Goal: Information Seeking & Learning: Check status

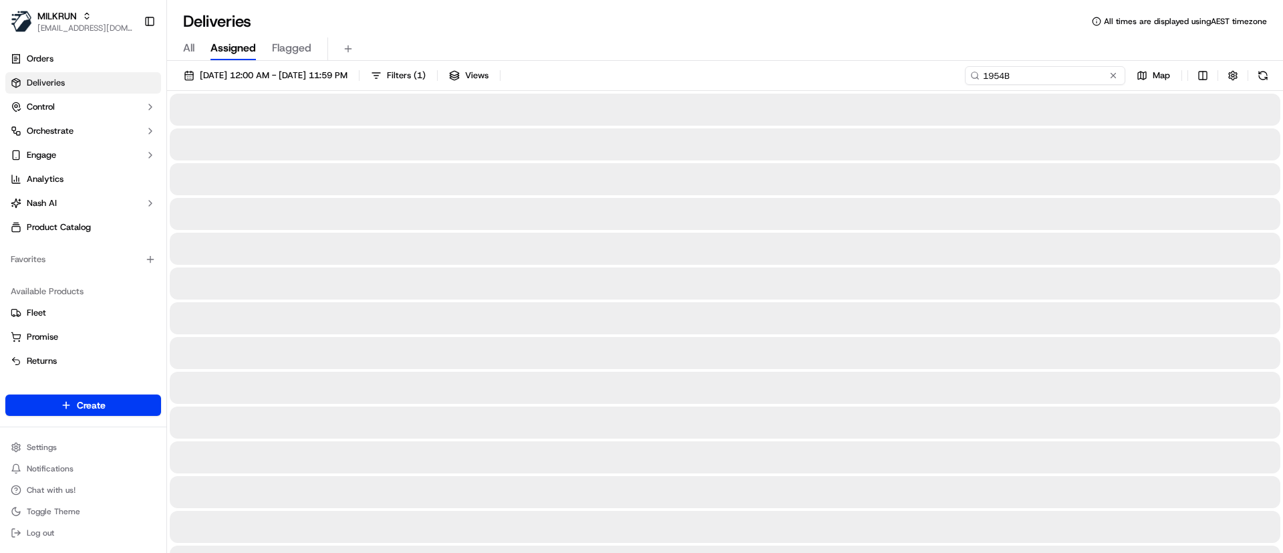
drag, startPoint x: 1074, startPoint y: 67, endPoint x: 864, endPoint y: 76, distance: 210.6
click at [864, 76] on div "[DATE] 12:00 AM - [DATE] 11:59 PM Filters ( 1 ) Views 1954B Map" at bounding box center [725, 78] width 1116 height 25
click at [1253, 76] on button at bounding box center [1262, 75] width 19 height 19
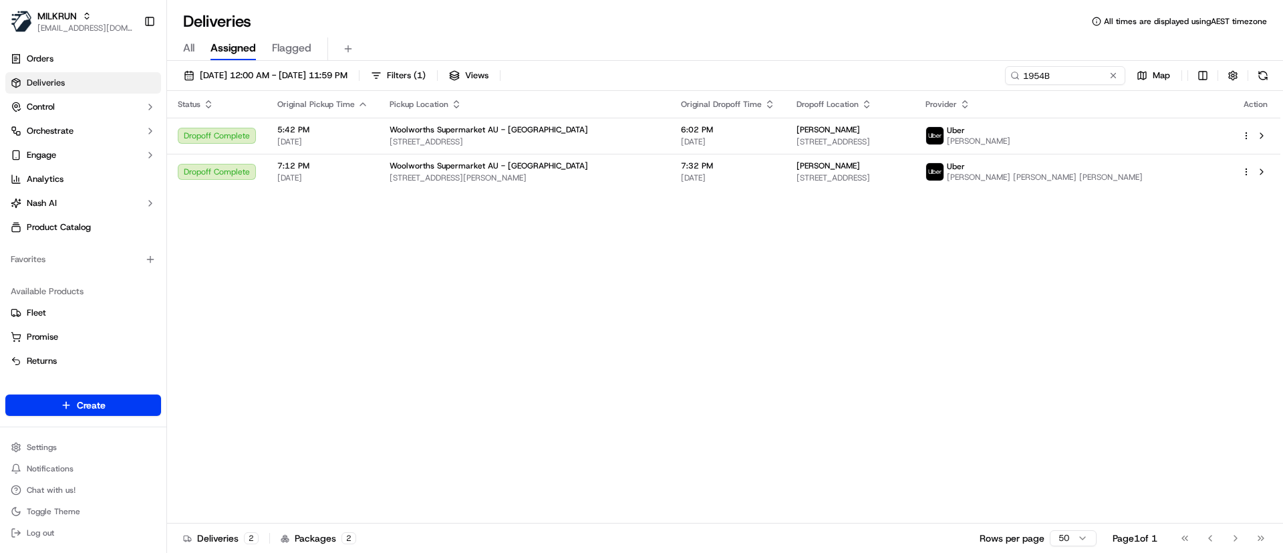
click at [932, 249] on div "Status Original Pickup Time Pickup Location Original Dropoff Time Dropoff Locat…" at bounding box center [723, 307] width 1113 height 432
click at [860, 166] on span "[PERSON_NAME]" at bounding box center [827, 165] width 63 height 11
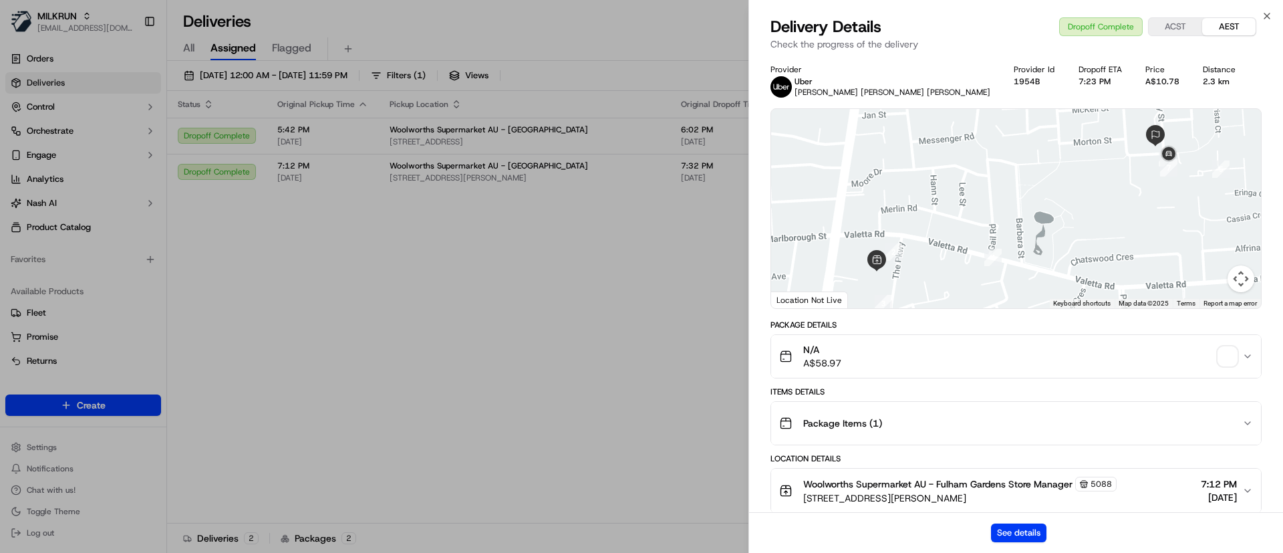
scroll to position [445, 0]
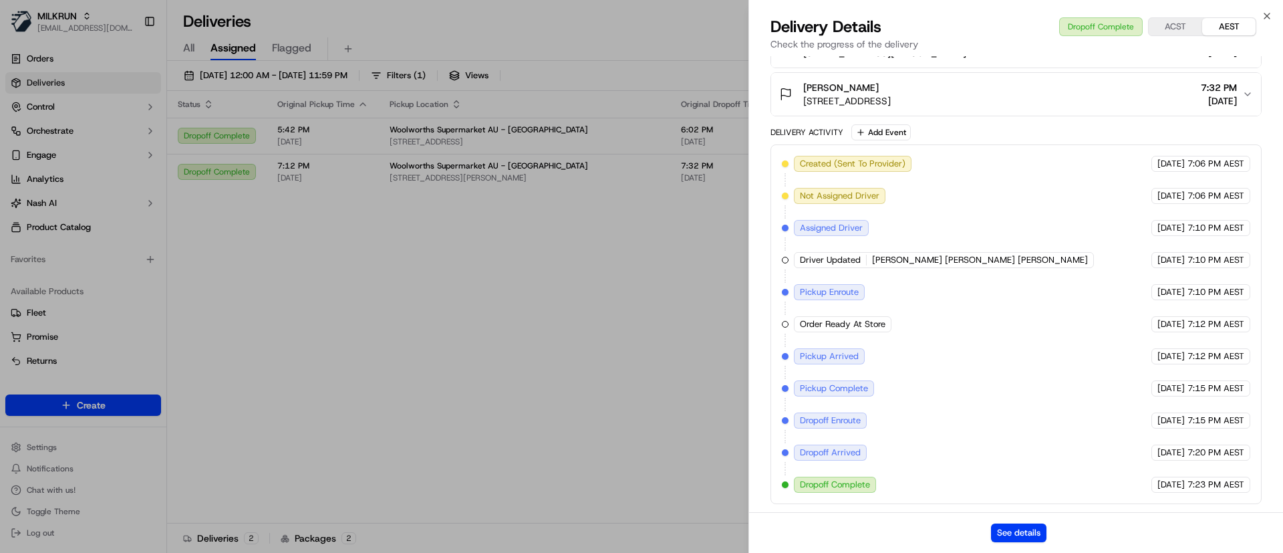
click at [891, 88] on div "[PERSON_NAME]" at bounding box center [847, 87] width 88 height 13
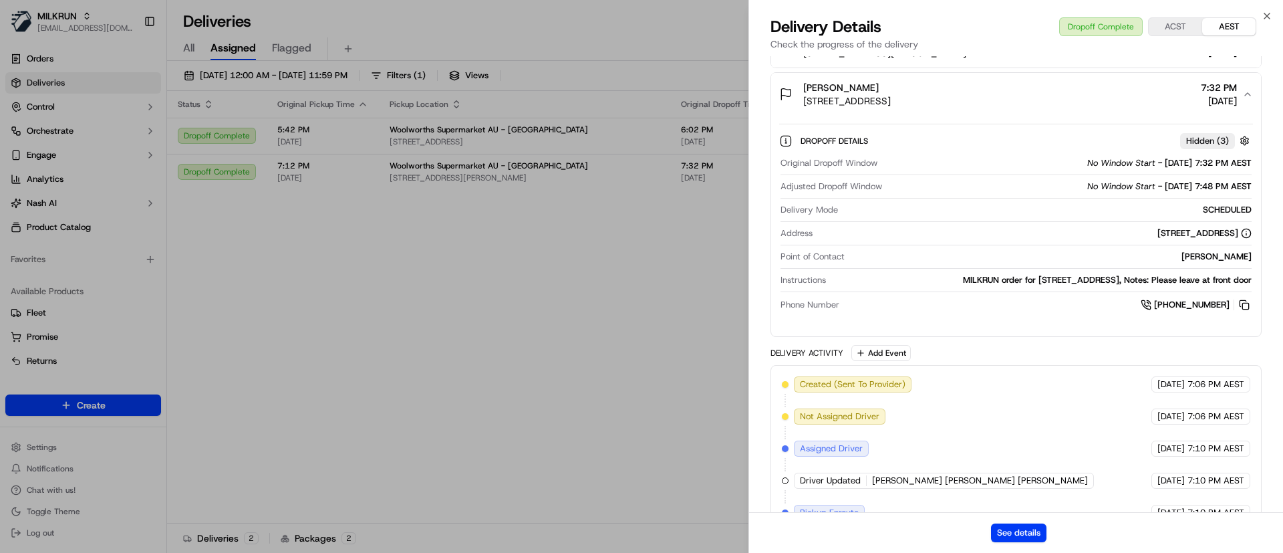
drag, startPoint x: 1152, startPoint y: 261, endPoint x: 1255, endPoint y: 258, distance: 102.9
click at [1255, 258] on div "Dropoff Details Hidden ( 3 ) Original Dropoff Window No Window Start - [DATE] 7…" at bounding box center [1016, 221] width 490 height 210
copy div "[PERSON_NAME]"
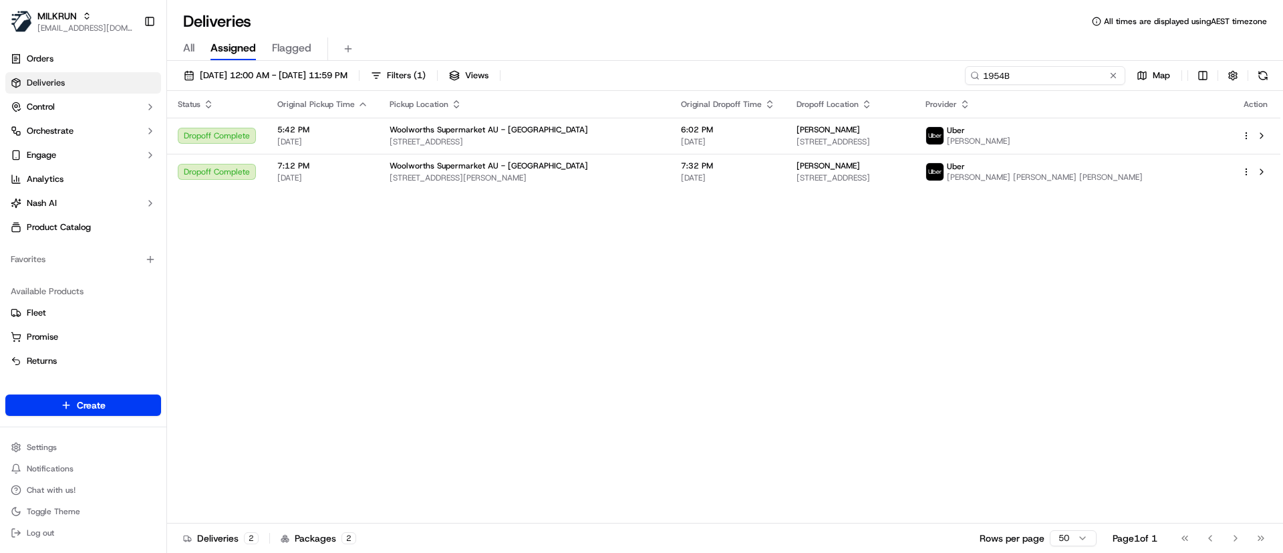
drag, startPoint x: 1079, startPoint y: 74, endPoint x: 816, endPoint y: 69, distance: 262.6
click at [816, 69] on div "[DATE] 12:00 AM - [DATE] 11:59 PM Filters ( 1 ) Views 1954B Map" at bounding box center [725, 78] width 1116 height 25
paste input "8f5603e5-4a9d-446b-bcd3-8378c8b3c3bc"
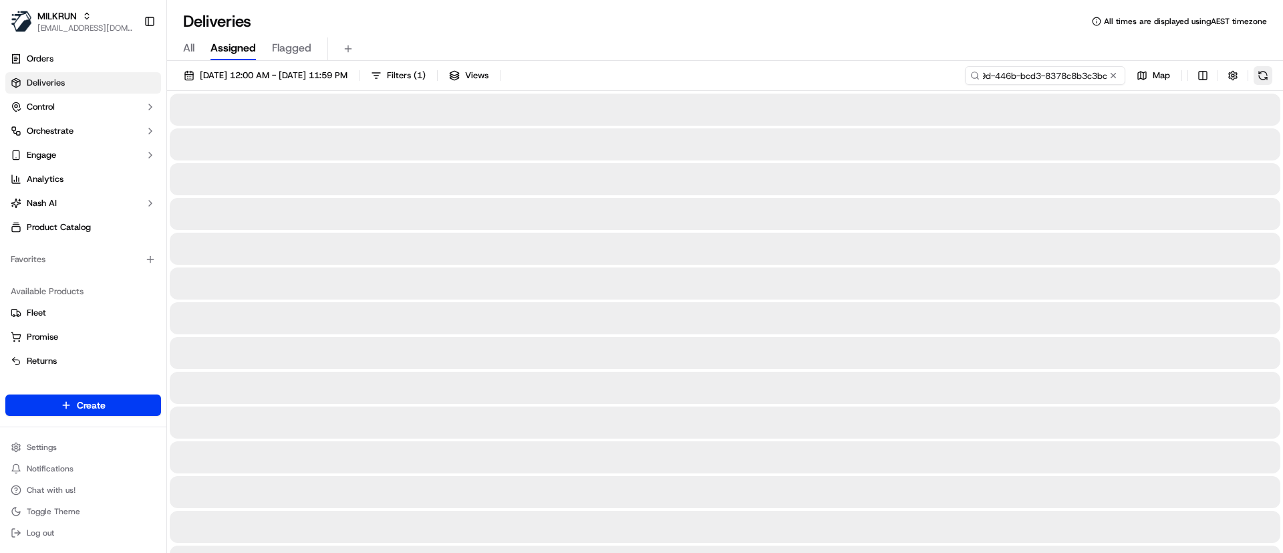
type input "8f5603e5-4a9d-446b-bcd3-8378c8b3c3bc"
click at [1256, 73] on button at bounding box center [1262, 75] width 19 height 19
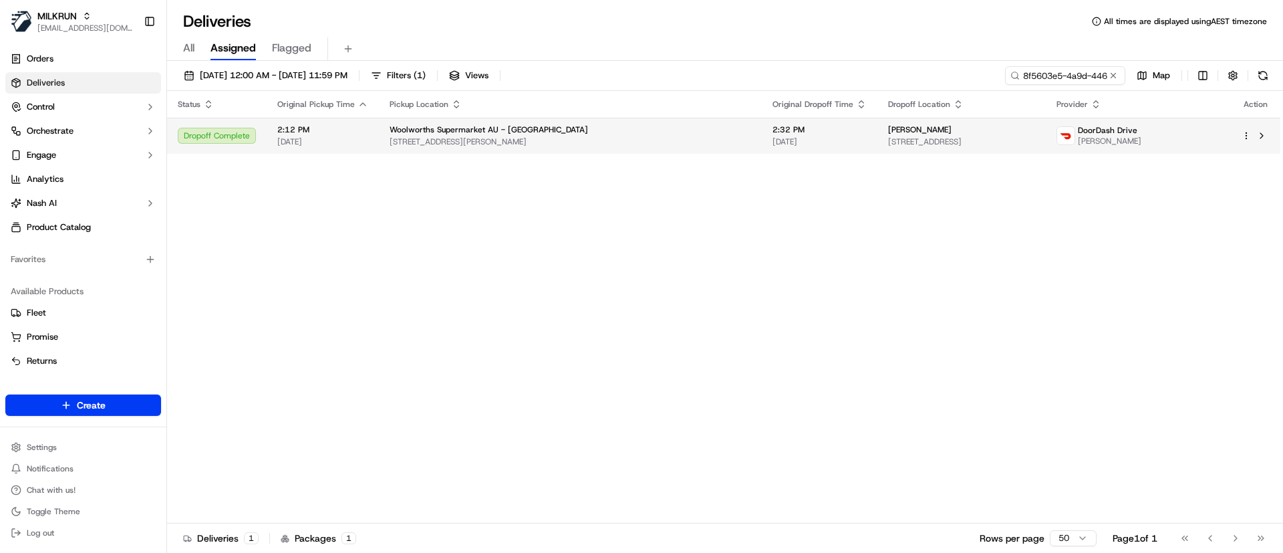
click at [918, 134] on div "[PERSON_NAME]" at bounding box center [961, 129] width 147 height 11
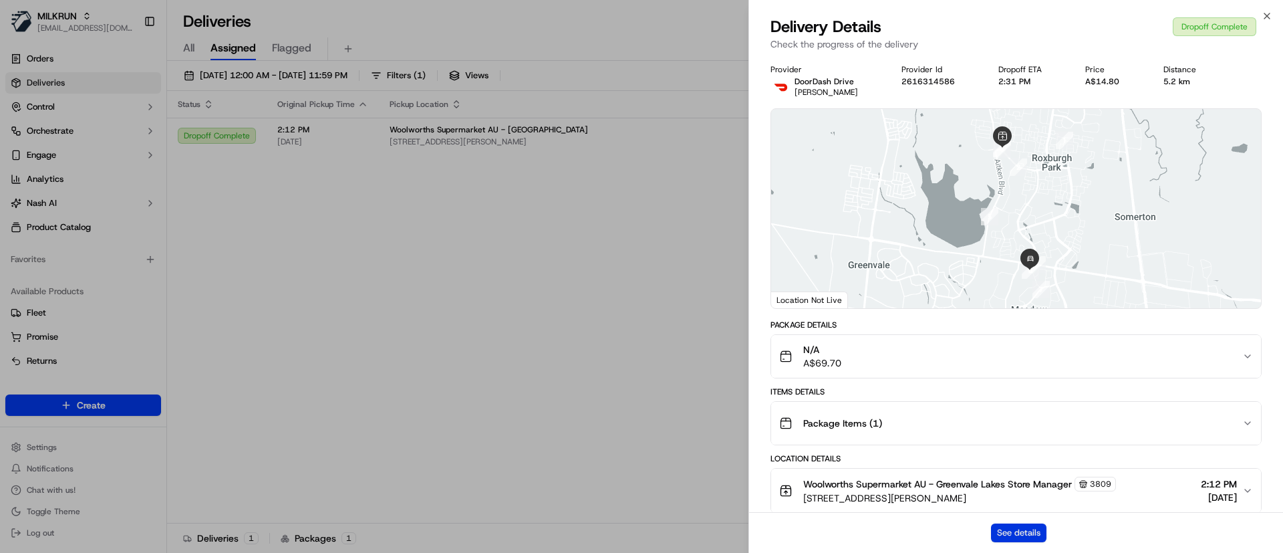
click at [1012, 529] on button "See details" at bounding box center [1018, 532] width 55 height 19
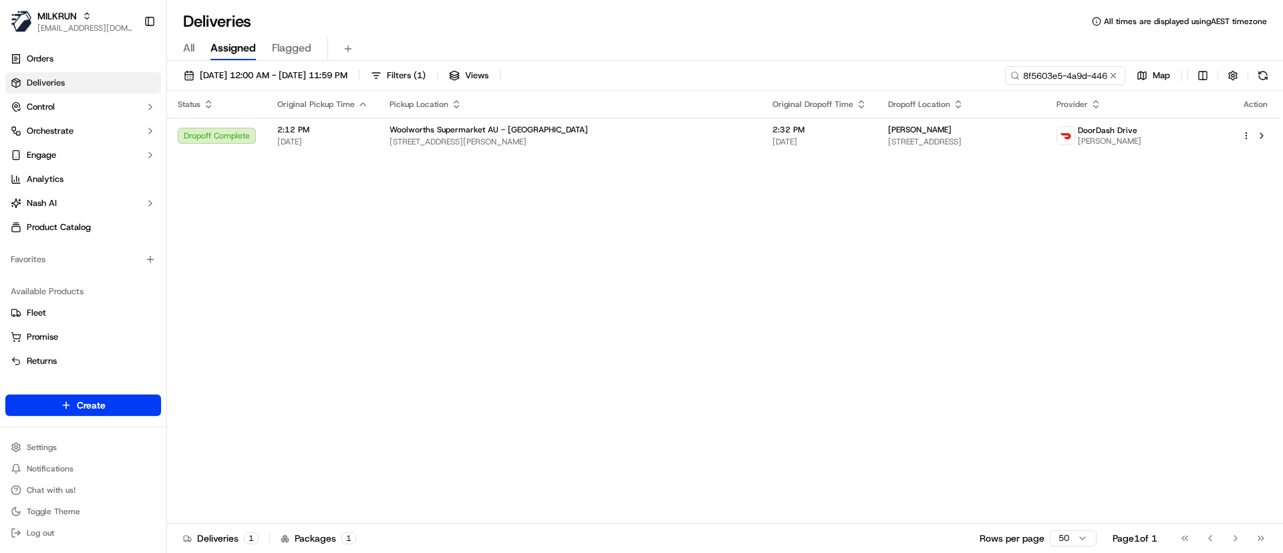
drag, startPoint x: 1111, startPoint y: 71, endPoint x: 1056, endPoint y: 70, distance: 54.8
click at [1113, 71] on button at bounding box center [1112, 75] width 13 height 13
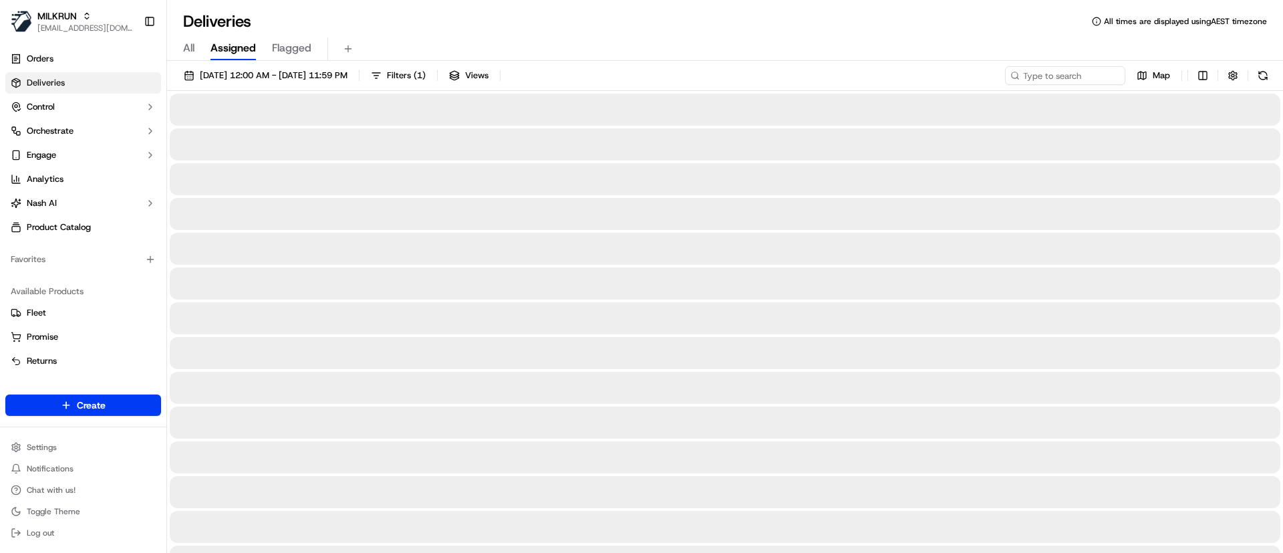
drag, startPoint x: 656, startPoint y: 355, endPoint x: 504, endPoint y: 5, distance: 380.9
click at [659, 341] on div at bounding box center [725, 353] width 1110 height 32
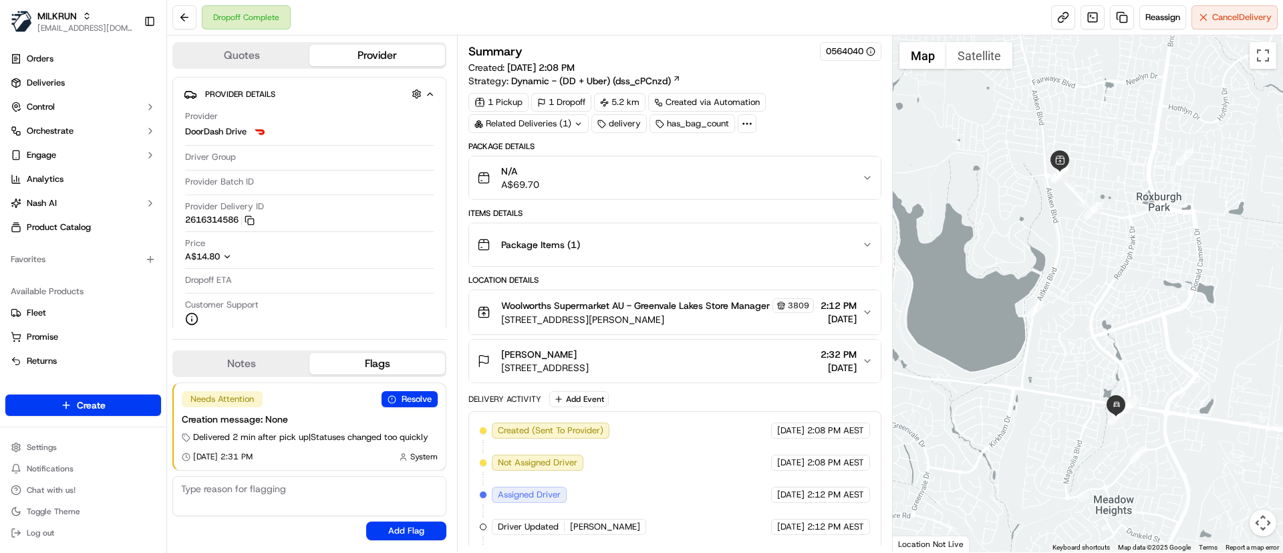
scroll to position [269, 0]
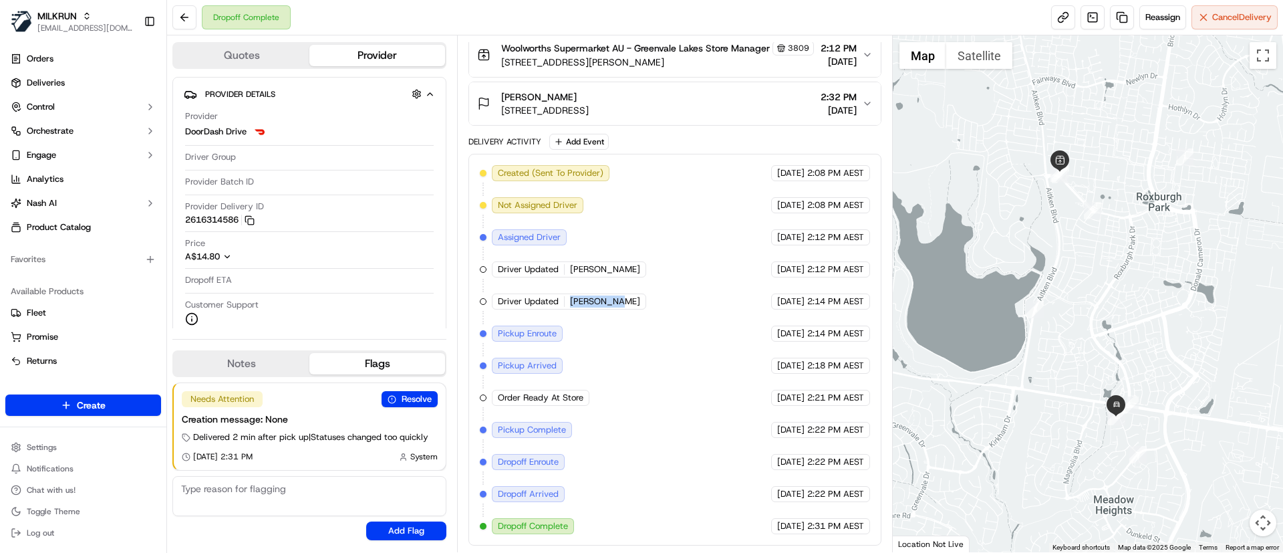
drag, startPoint x: 569, startPoint y: 300, endPoint x: 623, endPoint y: 299, distance: 54.1
click at [623, 299] on div "Created (Sent To Provider) DoorDash Drive 15/09/2025 2:08 PM AEST Not Assigned …" at bounding box center [675, 349] width 390 height 369
copy span "[PERSON_NAME]"
click at [77, 84] on link "Deliveries" at bounding box center [83, 82] width 156 height 21
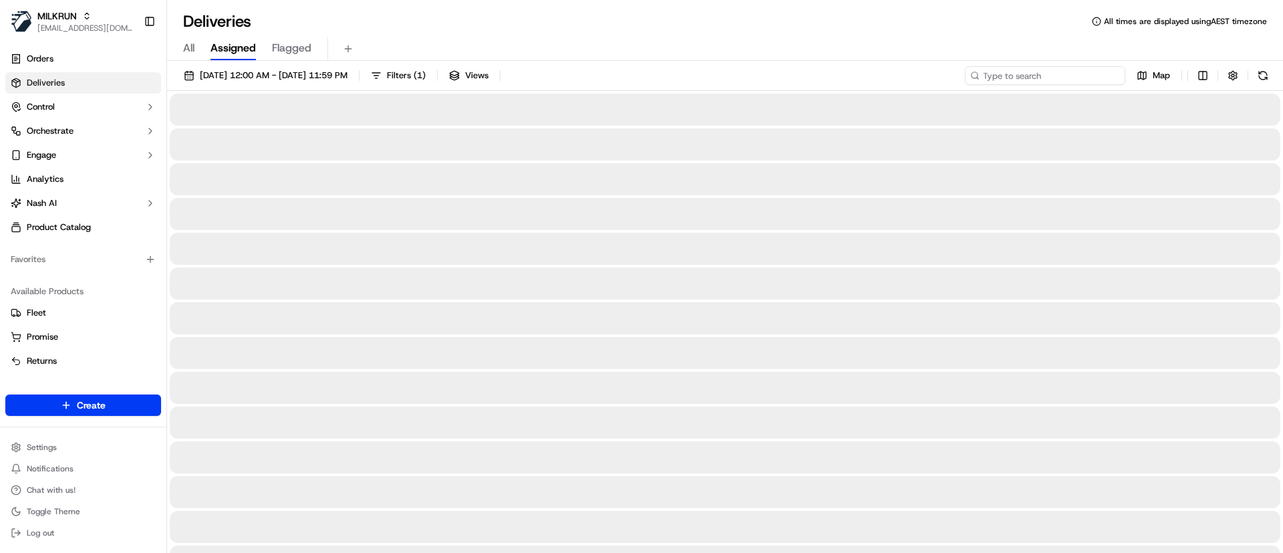
click at [1074, 68] on input at bounding box center [1045, 75] width 160 height 19
paste input "[PERSON_NAME]"
type input "[PERSON_NAME]"
click at [1259, 81] on button at bounding box center [1262, 75] width 19 height 19
click at [1026, 78] on input "[PERSON_NAME]" at bounding box center [1045, 75] width 160 height 19
